Goal: Task Accomplishment & Management: Complete application form

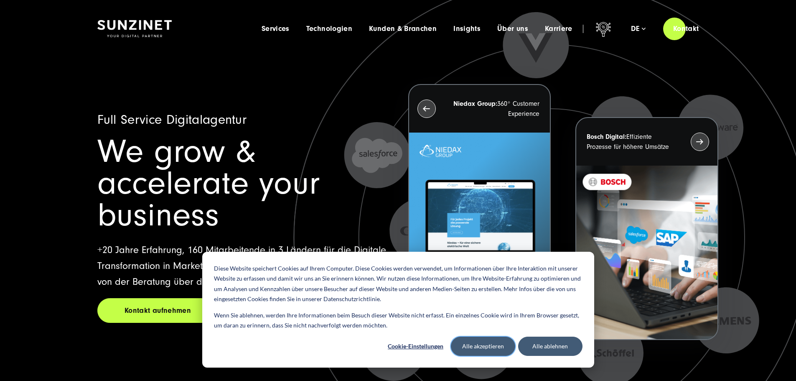
click at [493, 347] on button "Alle akzeptieren" at bounding box center [483, 345] width 64 height 19
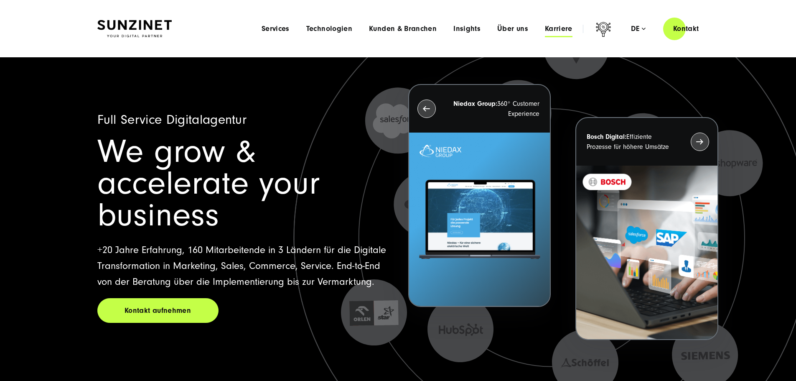
click at [545, 31] on span "Karriere" at bounding box center [559, 29] width 28 height 8
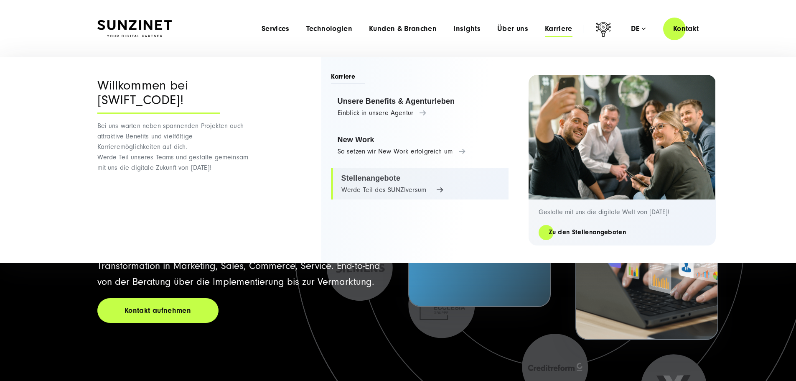
click at [360, 181] on link "Stellenangebote Werde Teil des SUNZIversum" at bounding box center [420, 184] width 178 height 32
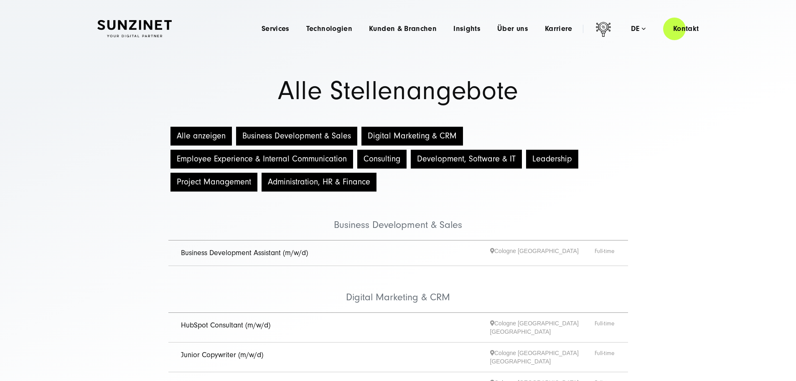
click at [199, 141] on button "Alle anzeigen" at bounding box center [201, 136] width 61 height 19
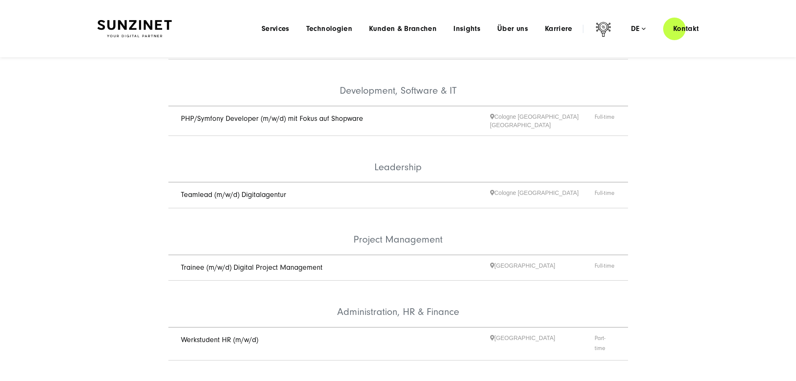
scroll to position [418, 0]
click at [218, 191] on link "Teamlead (m/w/d) Digitalagentur" at bounding box center [233, 195] width 105 height 9
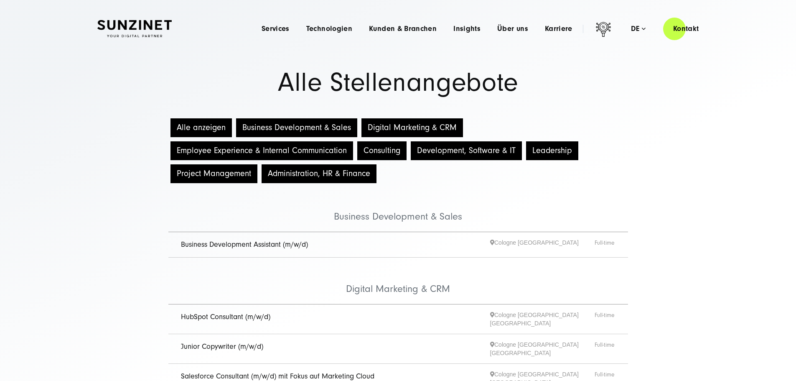
scroll to position [0, 0]
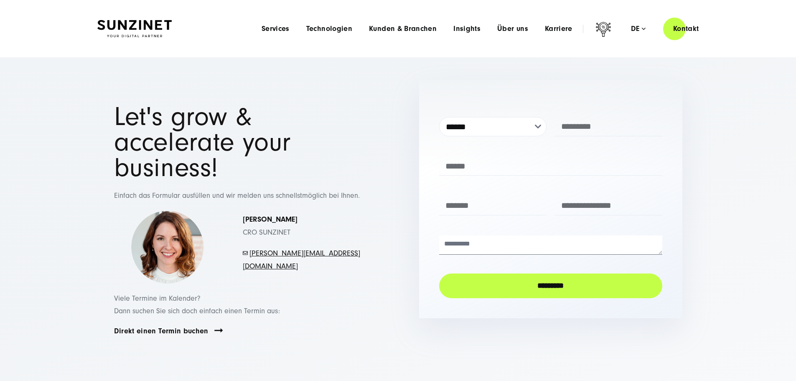
click at [150, 26] on img at bounding box center [134, 29] width 74 height 18
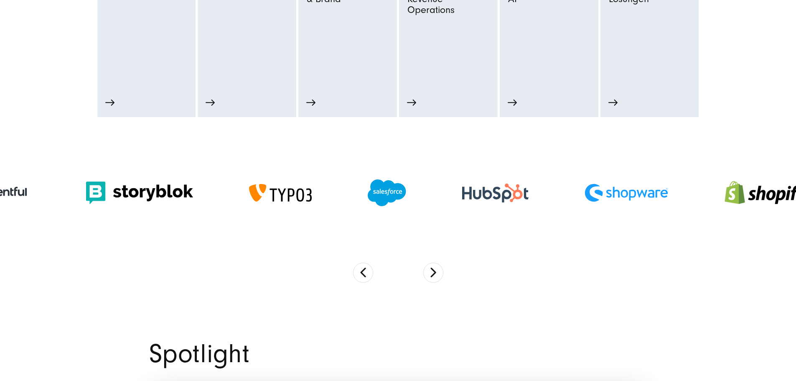
scroll to position [585, 0]
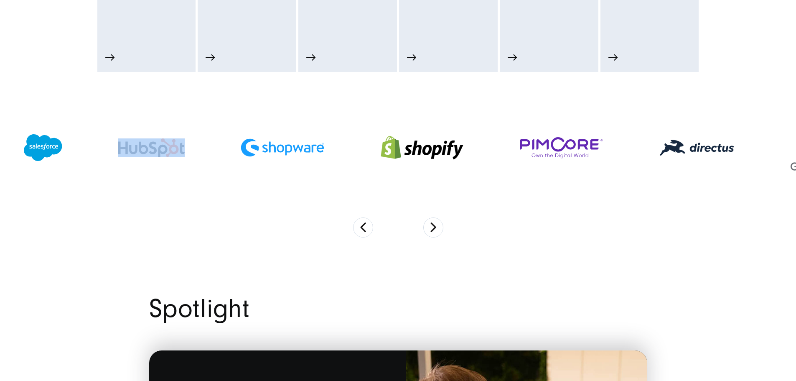
drag, startPoint x: 542, startPoint y: 161, endPoint x: 206, endPoint y: 146, distance: 336.0
click at [206, 146] on div at bounding box center [151, 148] width 122 height 36
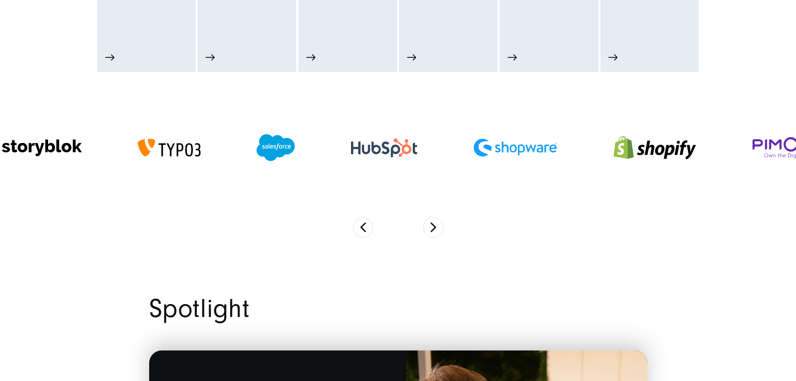
click at [511, 254] on section at bounding box center [398, 163] width 796 height 182
click at [579, 217] on div at bounding box center [398, 147] width 796 height 139
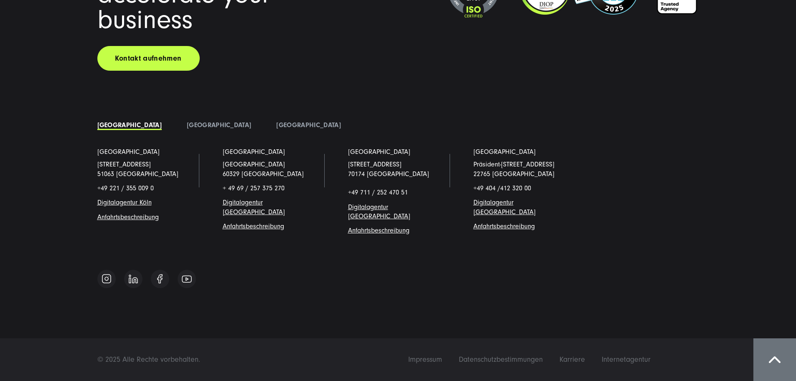
scroll to position [7414, 0]
click at [132, 274] on link at bounding box center [133, 279] width 18 height 18
